Goal: Transaction & Acquisition: Obtain resource

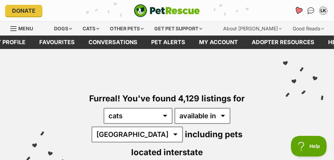
click at [299, 10] on icon "Favourites" at bounding box center [299, 11] width 8 height 8
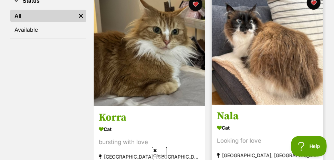
scroll to position [138, 0]
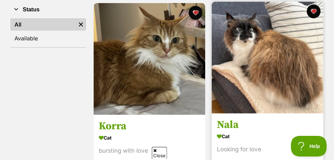
click at [252, 59] on img at bounding box center [268, 58] width 112 height 112
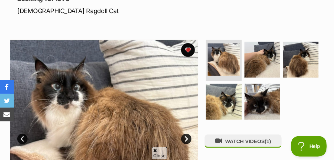
scroll to position [103, 0]
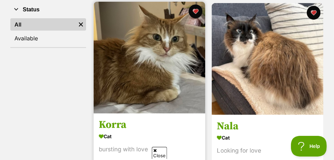
click at [141, 44] on img at bounding box center [150, 58] width 112 height 112
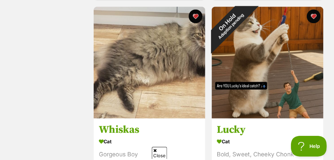
scroll to position [689, 0]
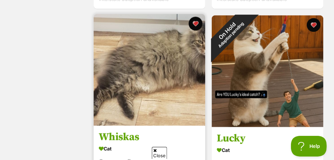
click at [155, 53] on img at bounding box center [150, 70] width 112 height 112
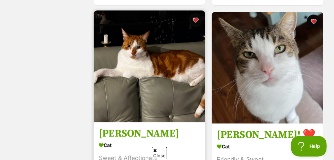
scroll to position [862, 0]
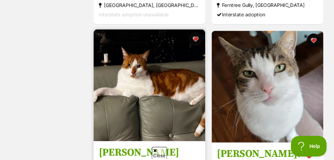
click at [153, 73] on img at bounding box center [150, 85] width 112 height 112
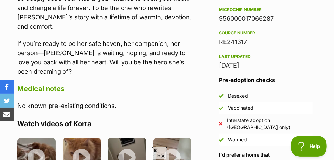
scroll to position [586, 0]
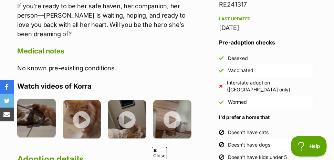
click at [34, 99] on img at bounding box center [36, 118] width 39 height 39
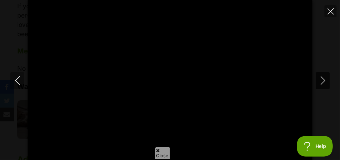
type input "100"
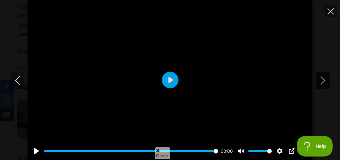
click at [323, 80] on icon "Next" at bounding box center [322, 80] width 9 height 9
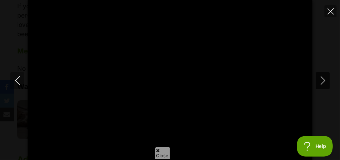
type input "100"
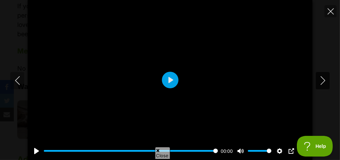
click at [323, 80] on icon "Next" at bounding box center [322, 80] width 9 height 9
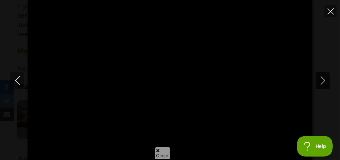
type input "100"
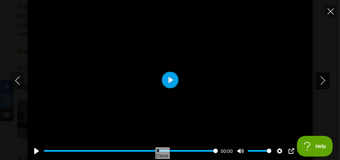
click at [323, 80] on icon "Next" at bounding box center [322, 80] width 9 height 9
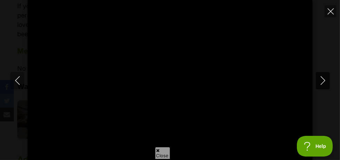
type input "100"
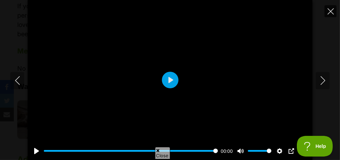
click at [330, 7] on button "Close" at bounding box center [330, 11] width 12 height 12
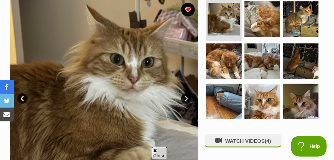
scroll to position [138, 0]
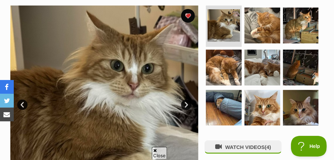
click at [187, 103] on link "Next" at bounding box center [186, 105] width 10 height 10
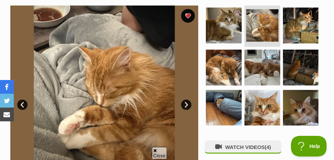
click at [187, 103] on link "Next" at bounding box center [186, 105] width 10 height 10
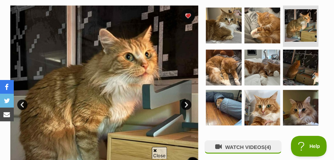
click at [187, 103] on link "Next" at bounding box center [186, 105] width 10 height 10
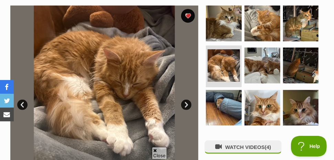
click at [187, 103] on link "Next" at bounding box center [186, 105] width 10 height 10
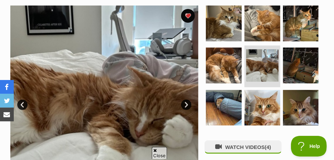
click at [187, 103] on link "Next" at bounding box center [186, 105] width 10 height 10
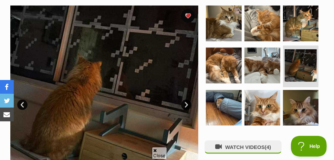
click at [187, 103] on link "Next" at bounding box center [186, 105] width 10 height 10
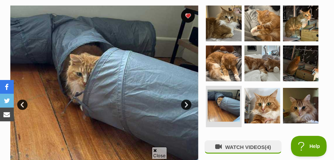
click at [187, 103] on link "Next" at bounding box center [186, 105] width 10 height 10
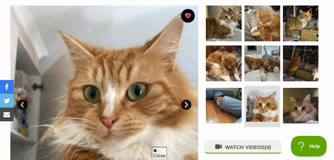
click at [187, 103] on link "Next" at bounding box center [186, 105] width 10 height 10
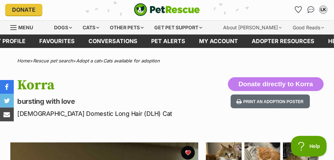
scroll to position [0, 0]
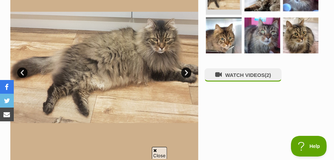
scroll to position [172, 0]
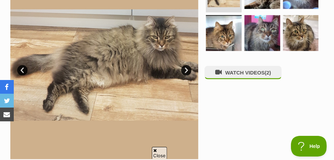
click at [184, 68] on link "Next" at bounding box center [186, 70] width 10 height 10
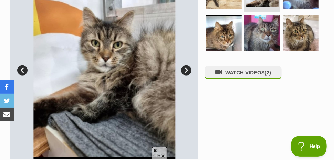
click at [184, 68] on link "Next" at bounding box center [186, 70] width 10 height 10
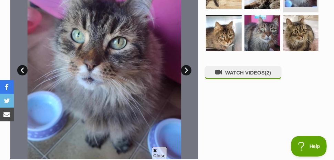
click at [184, 68] on link "Next" at bounding box center [186, 70] width 10 height 10
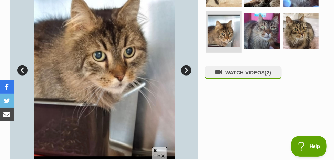
click at [184, 68] on link "Next" at bounding box center [186, 70] width 10 height 10
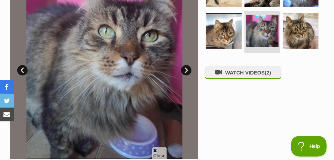
click at [184, 68] on link "Next" at bounding box center [186, 70] width 10 height 10
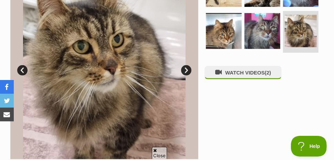
click at [184, 68] on link "Next" at bounding box center [186, 70] width 10 height 10
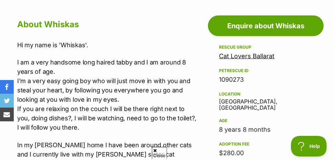
scroll to position [345, 0]
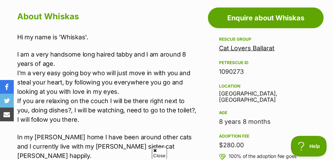
click at [243, 47] on link "Cat Lovers Ballarat" at bounding box center [246, 47] width 55 height 7
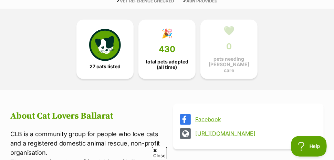
scroll to position [207, 0]
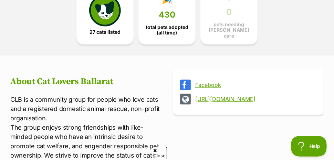
click at [212, 96] on link "[URL][DOMAIN_NAME]" at bounding box center [254, 99] width 119 height 6
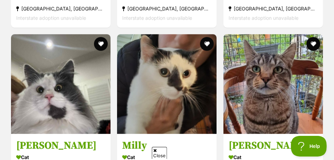
scroll to position [2206, 0]
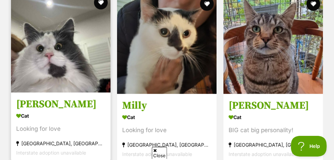
click at [78, 65] on img at bounding box center [61, 43] width 100 height 100
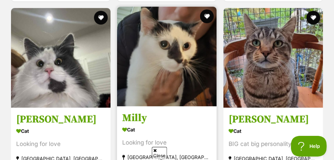
scroll to position [2227, 0]
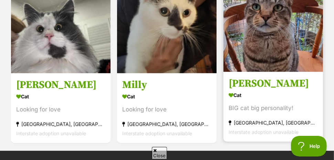
click at [268, 37] on img at bounding box center [274, 22] width 100 height 100
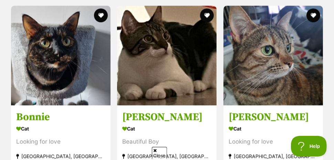
scroll to position [1834, 0]
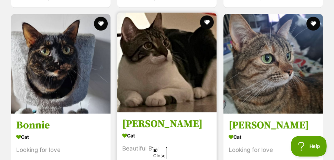
click at [143, 69] on img at bounding box center [167, 63] width 100 height 100
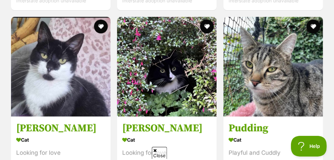
scroll to position [1514, 0]
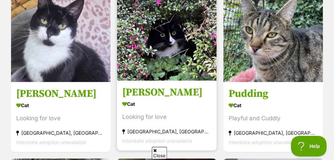
click at [160, 43] on img at bounding box center [167, 31] width 100 height 100
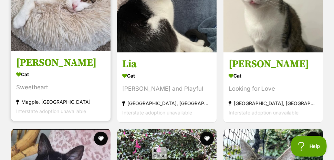
scroll to position [1334, 0]
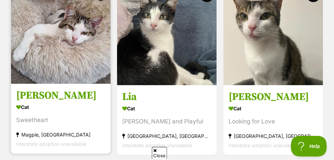
click at [59, 52] on img at bounding box center [61, 34] width 100 height 100
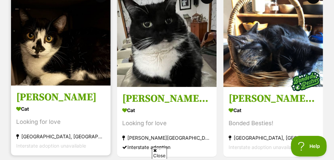
scroll to position [1122, 0]
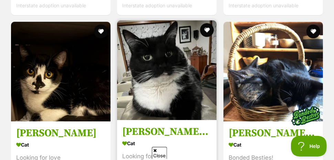
click at [161, 70] on img at bounding box center [167, 70] width 100 height 100
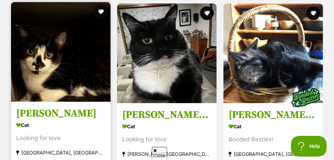
scroll to position [1154, 0]
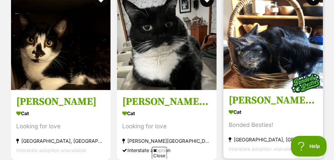
click at [279, 47] on img at bounding box center [274, 39] width 100 height 100
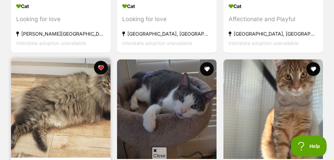
scroll to position [943, 0]
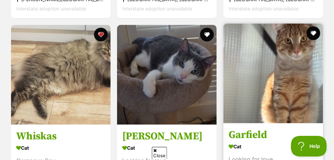
click at [273, 71] on img at bounding box center [274, 73] width 100 height 100
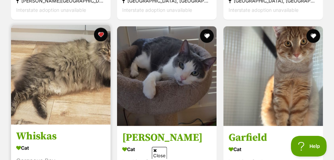
click at [50, 73] on img at bounding box center [61, 75] width 100 height 100
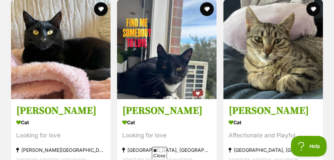
scroll to position [802, 0]
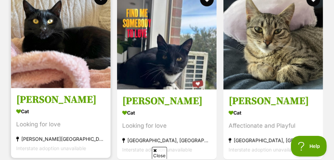
click at [65, 60] on img at bounding box center [61, 38] width 100 height 100
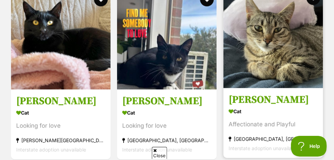
click at [271, 54] on img at bounding box center [274, 38] width 100 height 100
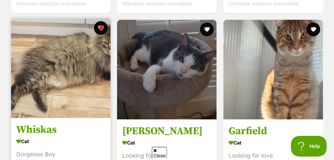
scroll to position [940, 0]
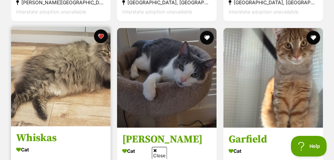
click at [64, 78] on img at bounding box center [61, 77] width 100 height 100
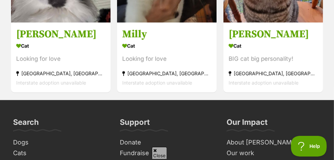
scroll to position [2283, 0]
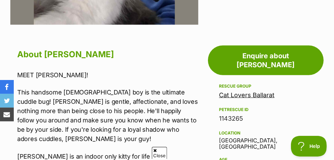
scroll to position [345, 0]
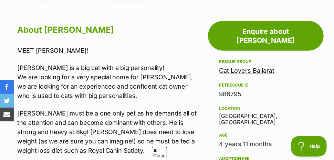
scroll to position [345, 0]
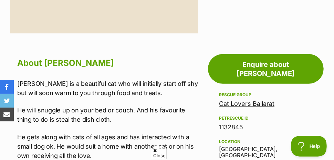
scroll to position [310, 0]
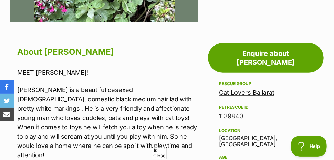
scroll to position [345, 0]
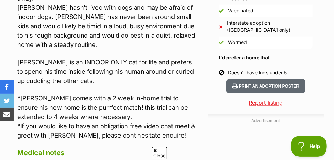
scroll to position [655, 0]
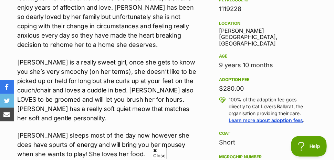
scroll to position [448, 0]
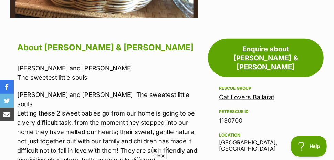
scroll to position [345, 0]
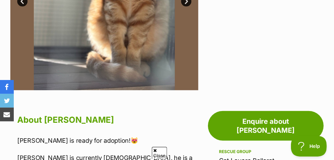
scroll to position [345, 0]
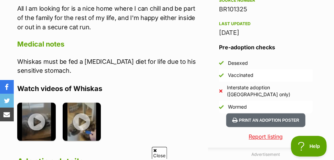
scroll to position [586, 0]
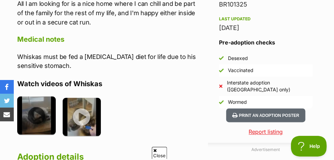
click at [38, 101] on img at bounding box center [36, 116] width 39 height 39
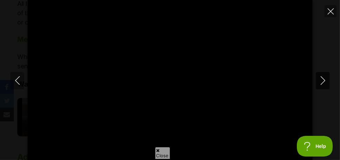
click at [323, 81] on icon "Next" at bounding box center [322, 80] width 4 height 9
type input "66.38"
type input "100"
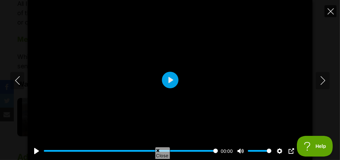
click at [331, 9] on icon "Close" at bounding box center [330, 11] width 6 height 6
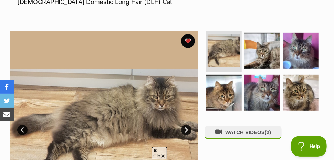
scroll to position [103, 0]
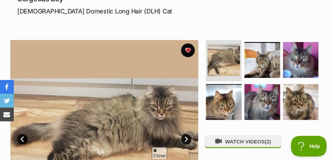
click at [186, 139] on link "Next" at bounding box center [186, 139] width 10 height 10
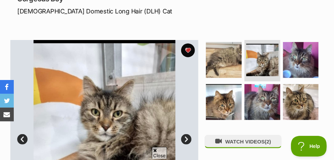
click at [185, 139] on link "Next" at bounding box center [186, 139] width 10 height 10
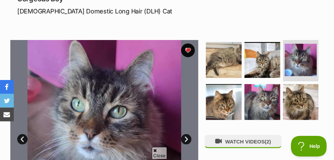
click at [185, 139] on link "Next" at bounding box center [186, 139] width 10 height 10
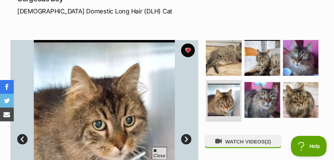
click at [185, 139] on link "Next" at bounding box center [186, 139] width 10 height 10
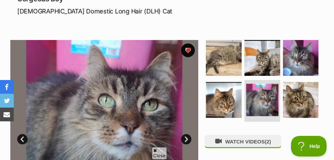
click at [185, 139] on link "Next" at bounding box center [186, 139] width 10 height 10
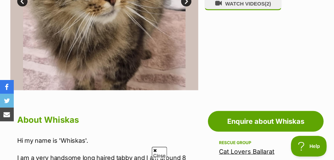
scroll to position [34, 0]
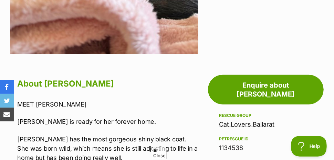
scroll to position [310, 0]
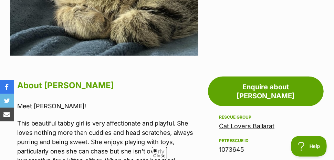
scroll to position [345, 0]
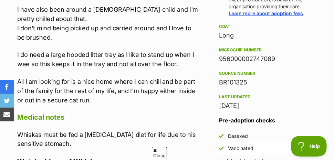
scroll to position [552, 0]
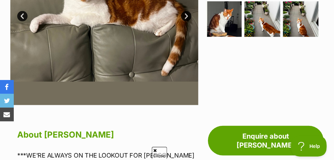
scroll to position [138, 0]
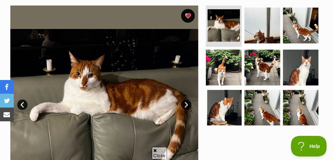
click at [185, 103] on link "Next" at bounding box center [186, 105] width 10 height 10
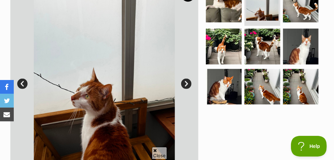
scroll to position [172, 0]
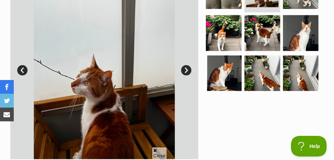
click at [188, 66] on link "Next" at bounding box center [186, 70] width 10 height 10
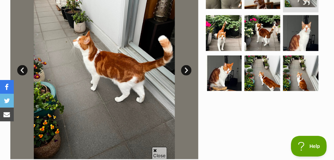
click at [188, 67] on link "Next" at bounding box center [186, 70] width 10 height 10
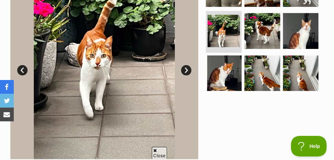
click at [188, 67] on link "Next" at bounding box center [186, 70] width 10 height 10
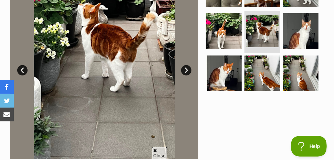
click at [186, 69] on link "Next" at bounding box center [186, 70] width 10 height 10
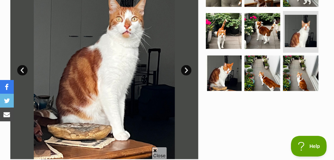
click at [186, 69] on link "Next" at bounding box center [186, 70] width 10 height 10
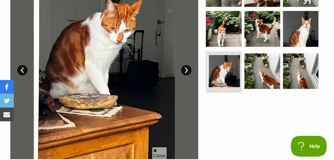
click at [186, 69] on link "Next" at bounding box center [186, 70] width 10 height 10
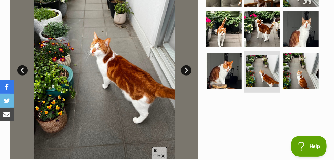
click at [186, 69] on link "Next" at bounding box center [186, 70] width 10 height 10
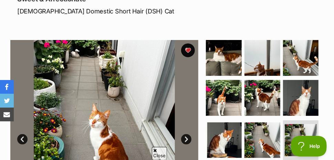
scroll to position [0, 0]
